Goal: Task Accomplishment & Management: Manage account settings

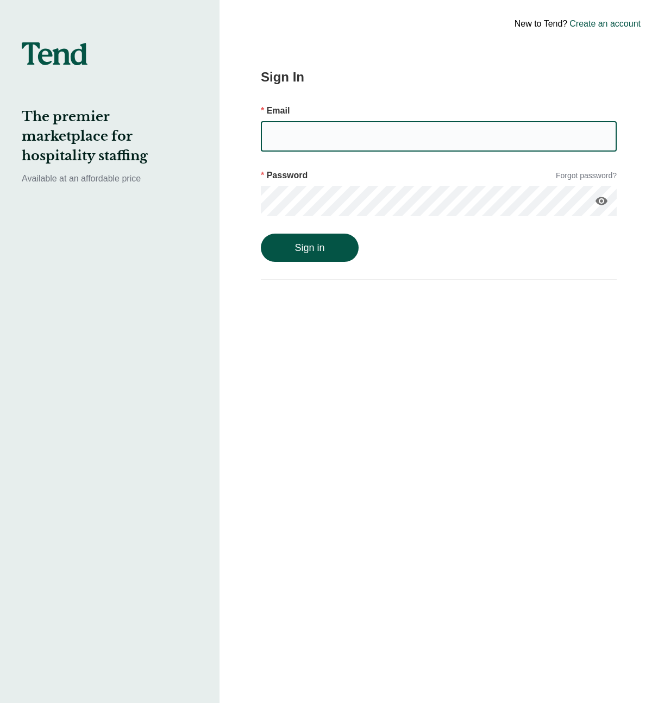
click at [353, 133] on input "email" at bounding box center [439, 136] width 356 height 30
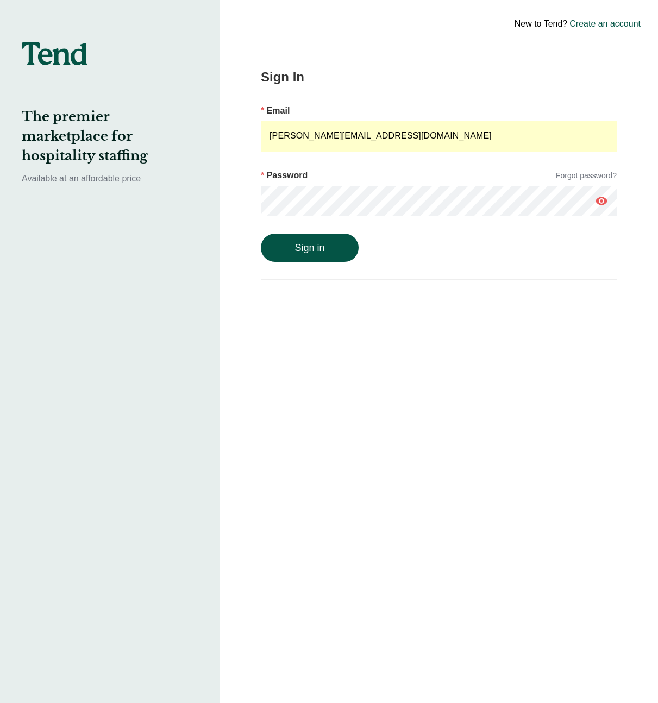
drag, startPoint x: 346, startPoint y: 138, endPoint x: 93, endPoint y: 95, distance: 256.4
click at [93, 95] on div "The premier marketplace for hospitality staffing Available at an affordable pri…" at bounding box center [329, 351] width 658 height 703
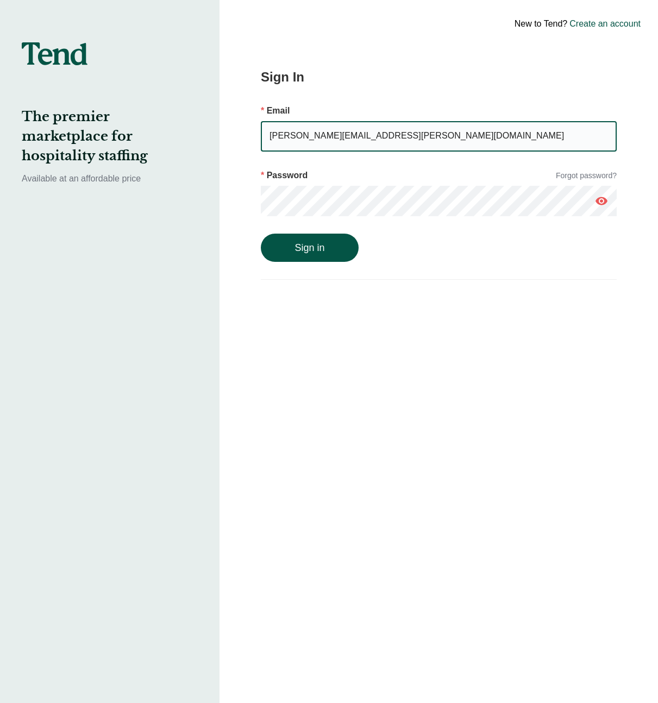
type input "[PERSON_NAME][EMAIL_ADDRESS][PERSON_NAME][DOMAIN_NAME]"
click at [261, 234] on button "Sign in" at bounding box center [310, 248] width 98 height 28
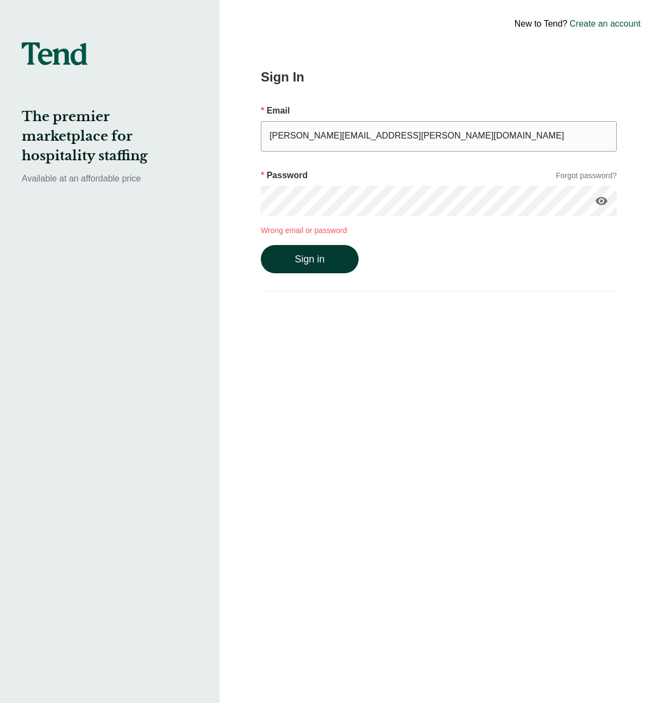
click at [297, 257] on button "Sign in" at bounding box center [310, 259] width 98 height 28
click at [589, 170] on link "Forgot password?" at bounding box center [586, 175] width 61 height 11
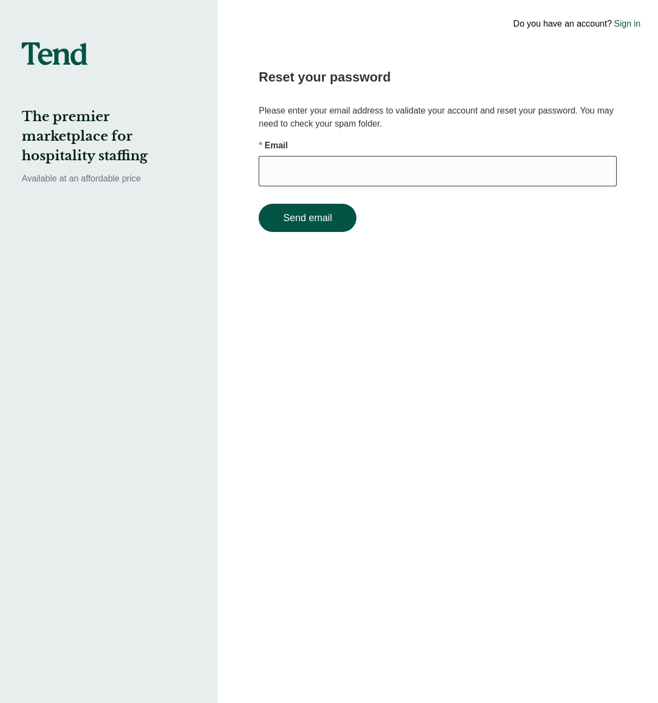
click at [376, 174] on input "email" at bounding box center [438, 171] width 358 height 30
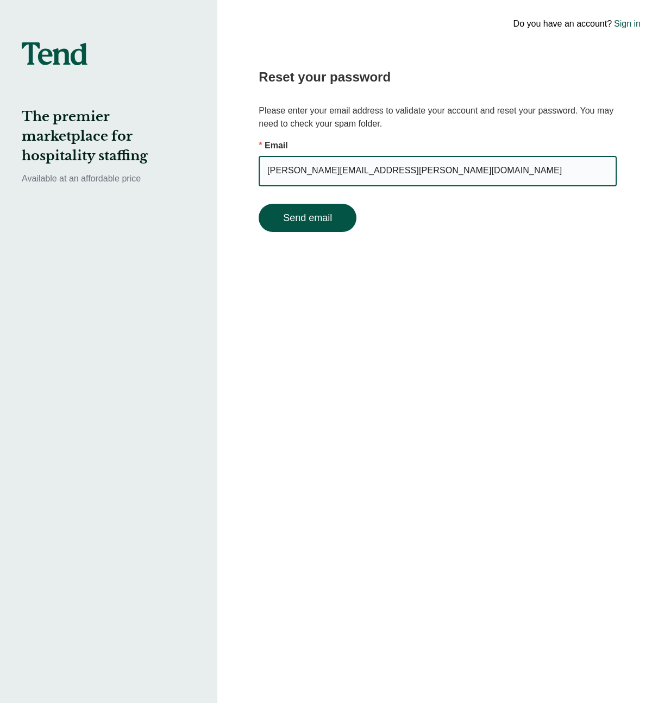
type input "[PERSON_NAME][EMAIL_ADDRESS][PERSON_NAME][DOMAIN_NAME]"
click at [259, 204] on button "Send email" at bounding box center [308, 218] width 98 height 28
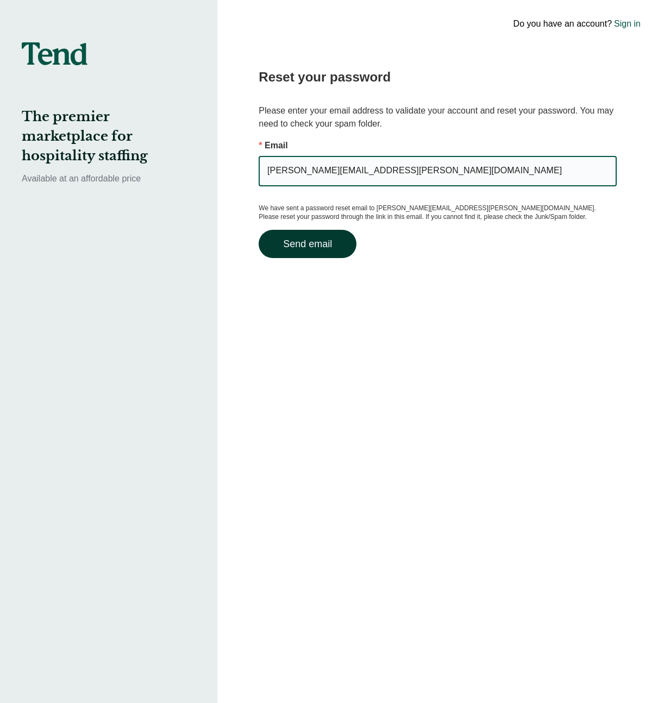
click at [290, 239] on button "Send email" at bounding box center [308, 244] width 98 height 28
click at [300, 247] on button "Send email" at bounding box center [308, 244] width 98 height 28
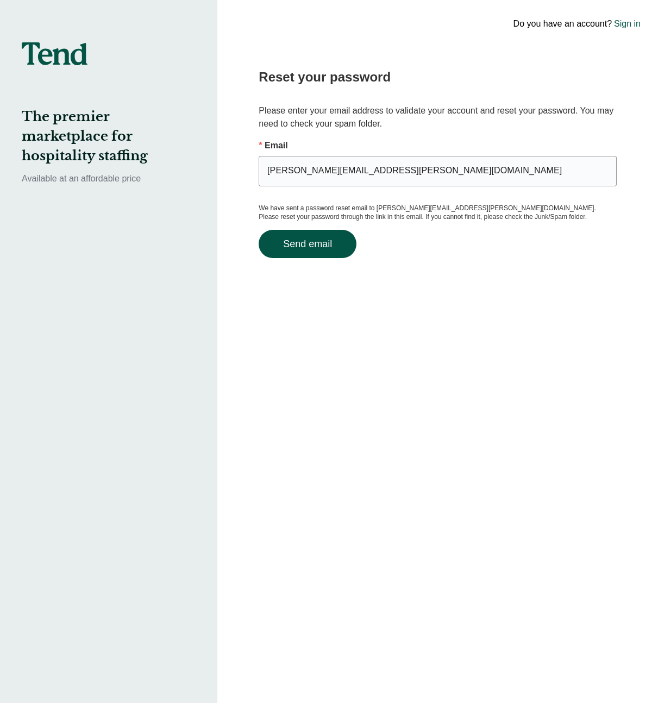
click at [627, 26] on link "Sign in" at bounding box center [627, 23] width 27 height 13
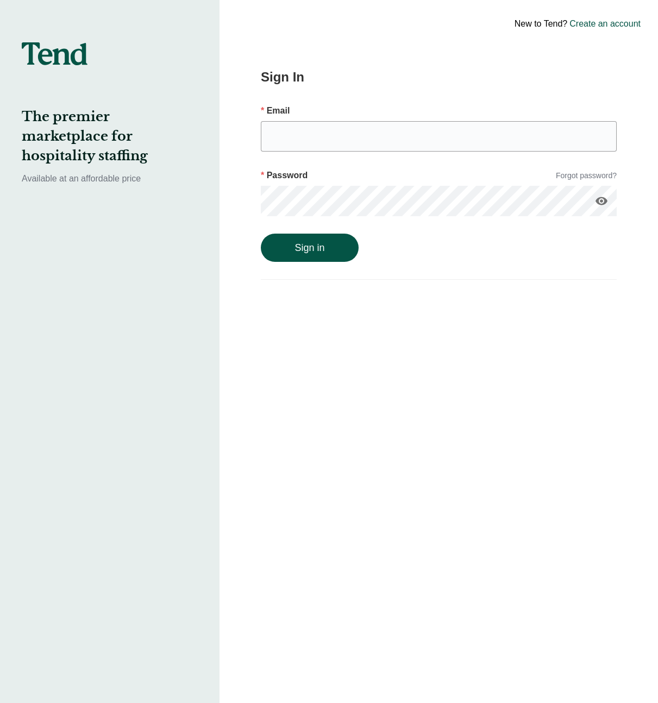
click at [409, 118] on form "Email Password Forgot password? visibility Sign in" at bounding box center [439, 183] width 356 height 158
click at [405, 134] on input "email" at bounding box center [439, 136] width 356 height 30
click at [408, 140] on input "email" at bounding box center [439, 136] width 356 height 30
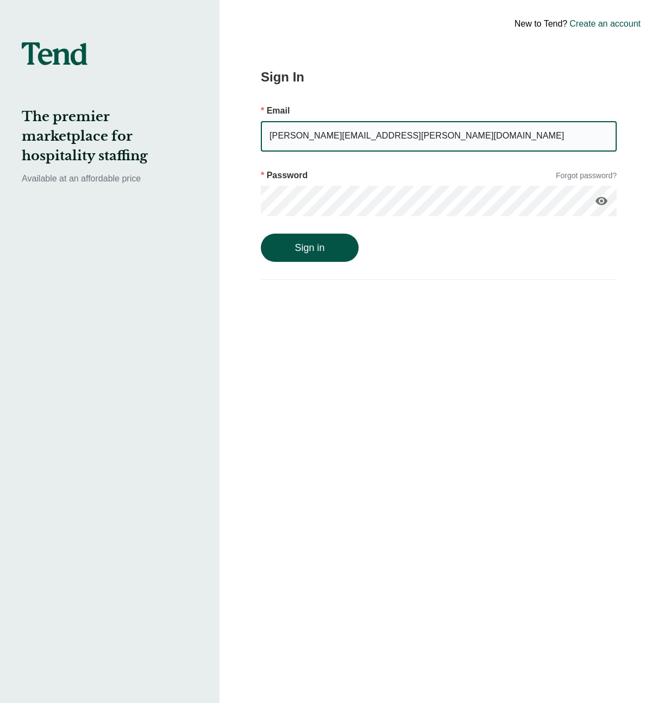
type input "[PERSON_NAME][EMAIL_ADDRESS][PERSON_NAME][DOMAIN_NAME]"
click at [261, 234] on button "Sign in" at bounding box center [310, 248] width 98 height 28
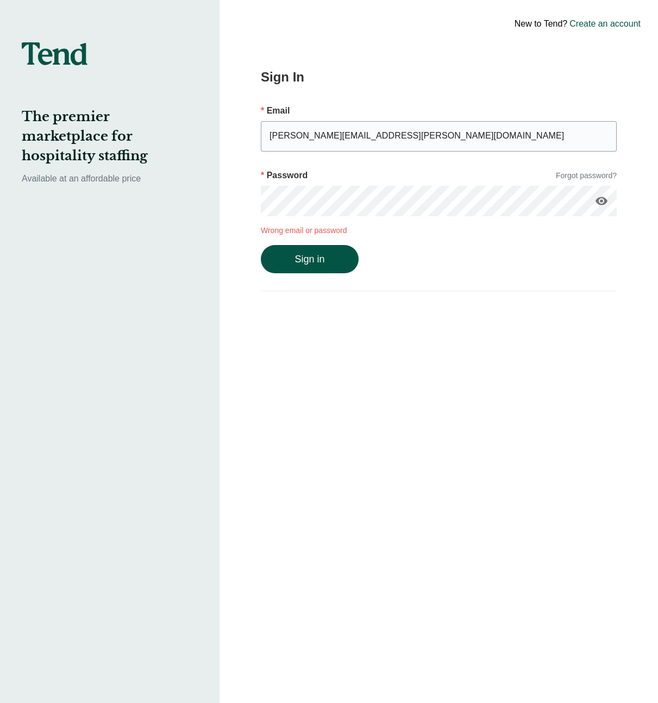
click at [526, 219] on div "visibility" at bounding box center [439, 205] width 356 height 39
click at [603, 203] on icon "visibility" at bounding box center [601, 201] width 13 height 13
click at [329, 252] on button "Sign in" at bounding box center [310, 259] width 98 height 28
click at [261, 245] on button "Sign in" at bounding box center [310, 259] width 98 height 28
click at [330, 249] on button "Sign in" at bounding box center [310, 259] width 98 height 28
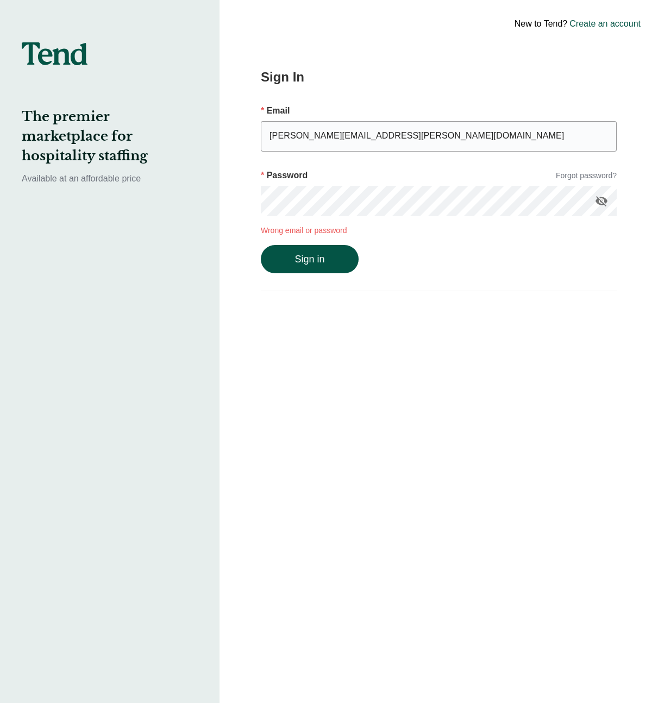
click at [261, 245] on button "Sign in" at bounding box center [310, 259] width 98 height 28
